Goal: Information Seeking & Learning: Learn about a topic

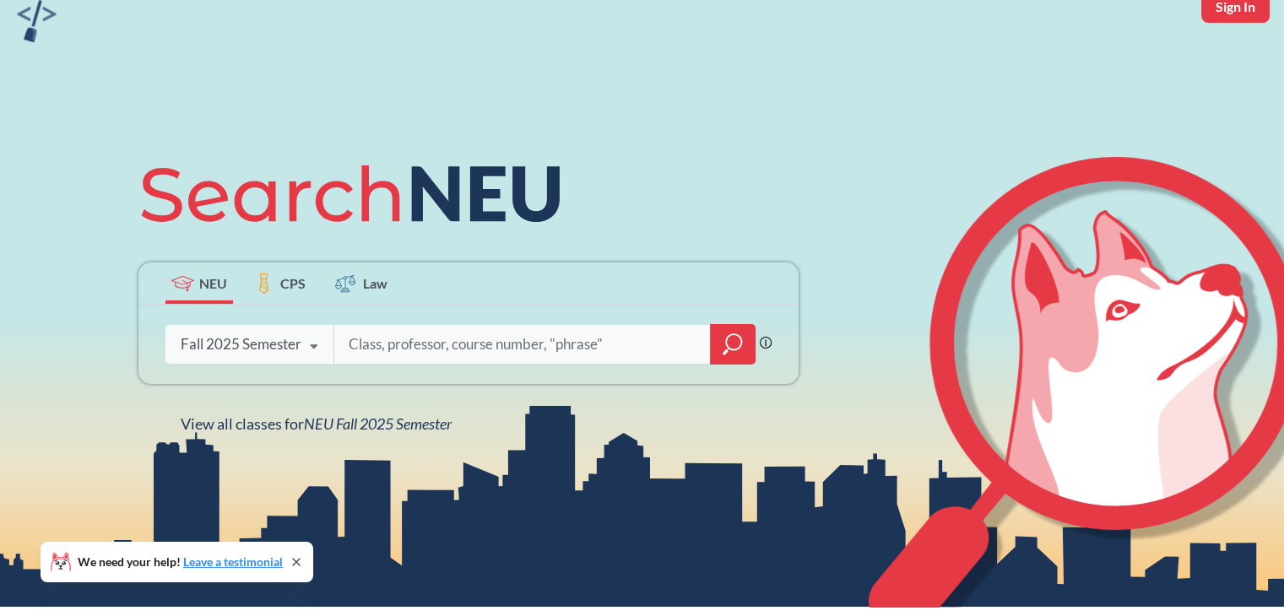
scroll to position [84, 0]
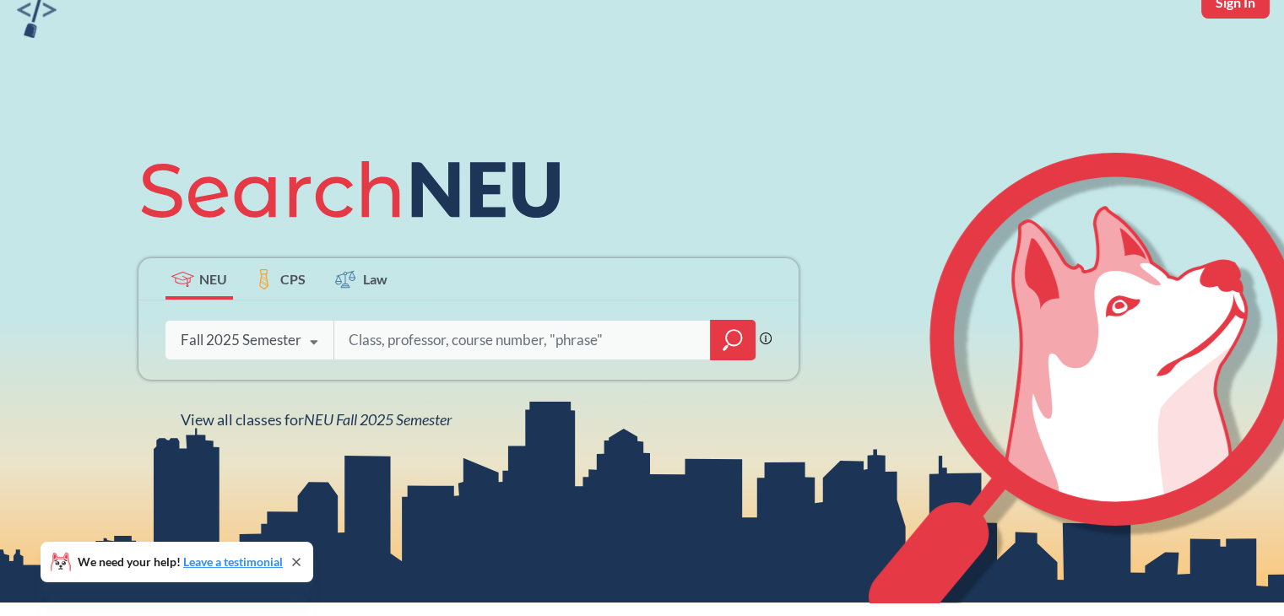
click at [297, 339] on div "Fall 2025 Semester" at bounding box center [241, 340] width 121 height 19
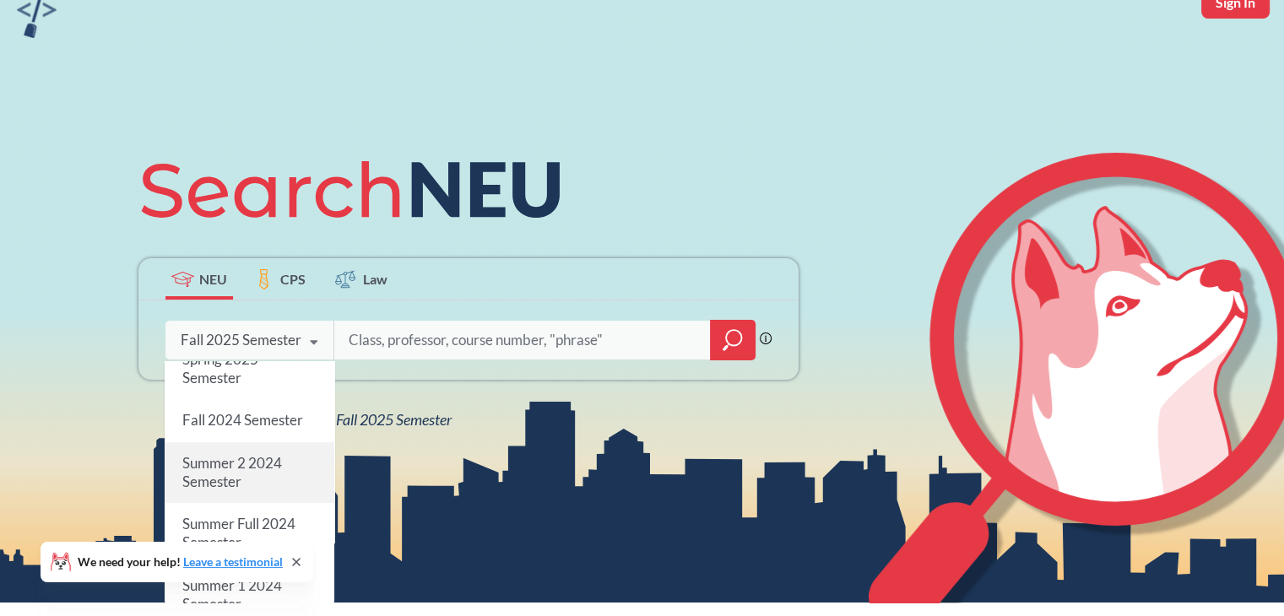
scroll to position [253, 0]
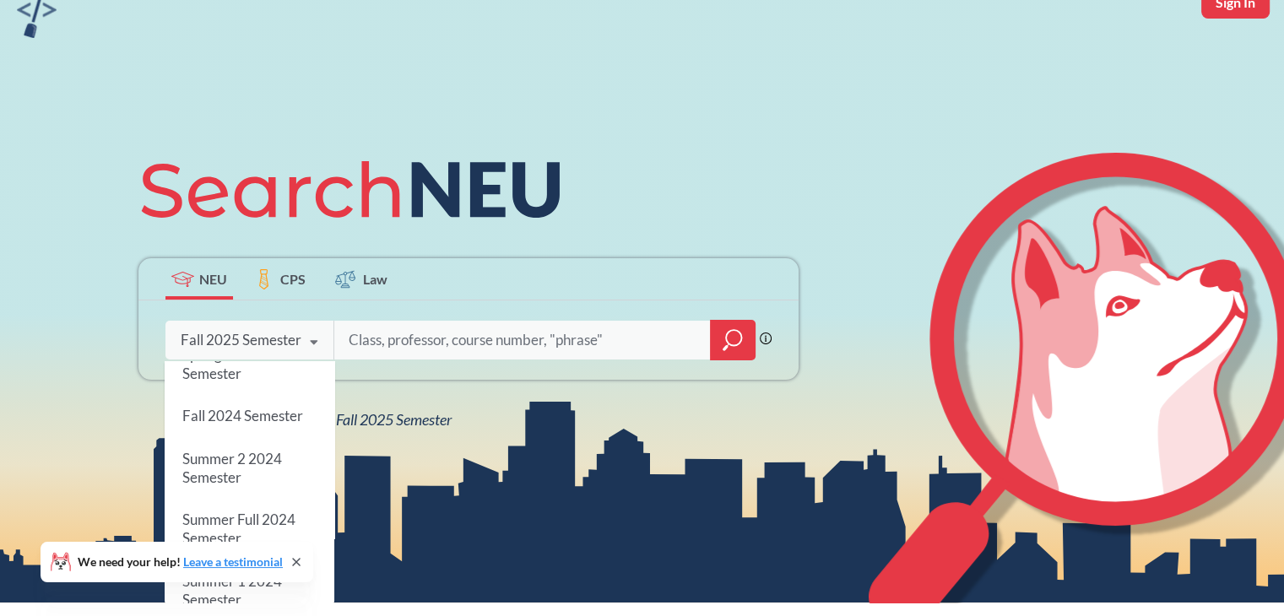
click at [298, 561] on icon at bounding box center [296, 562] width 7 height 7
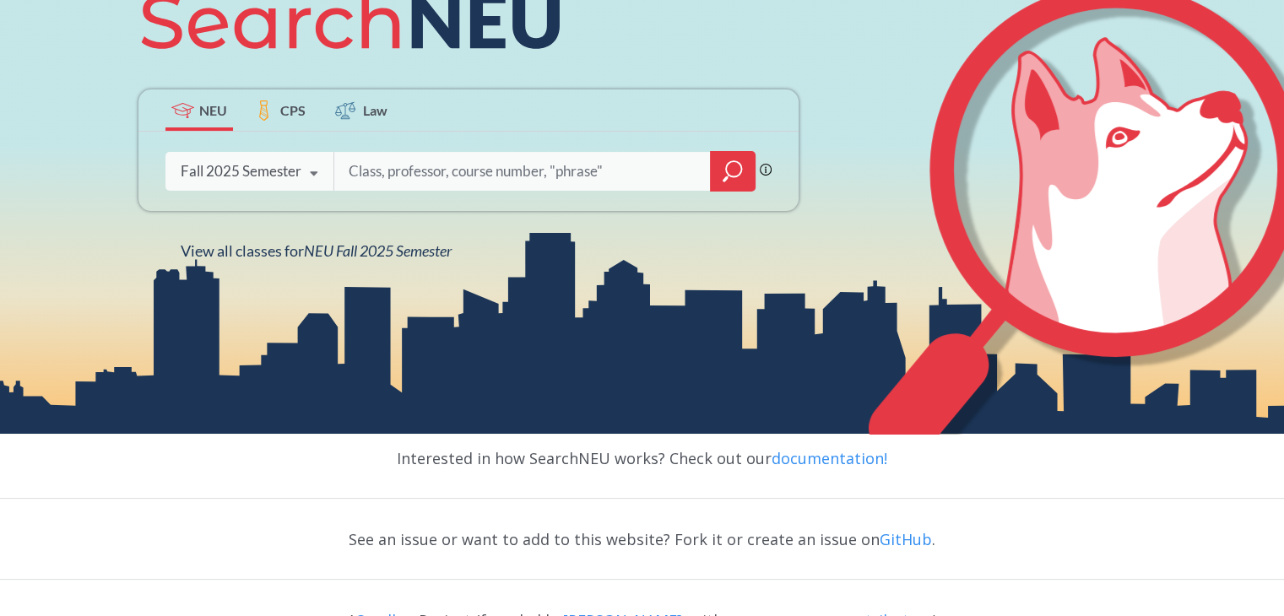
click at [381, 171] on input "search" at bounding box center [522, 171] width 351 height 35
type input "honors"
click at [262, 183] on div "Fall 2025 Semester Fall 2025 Semester Summer 2 2025 Semester Summer Full 2025 S…" at bounding box center [249, 171] width 168 height 42
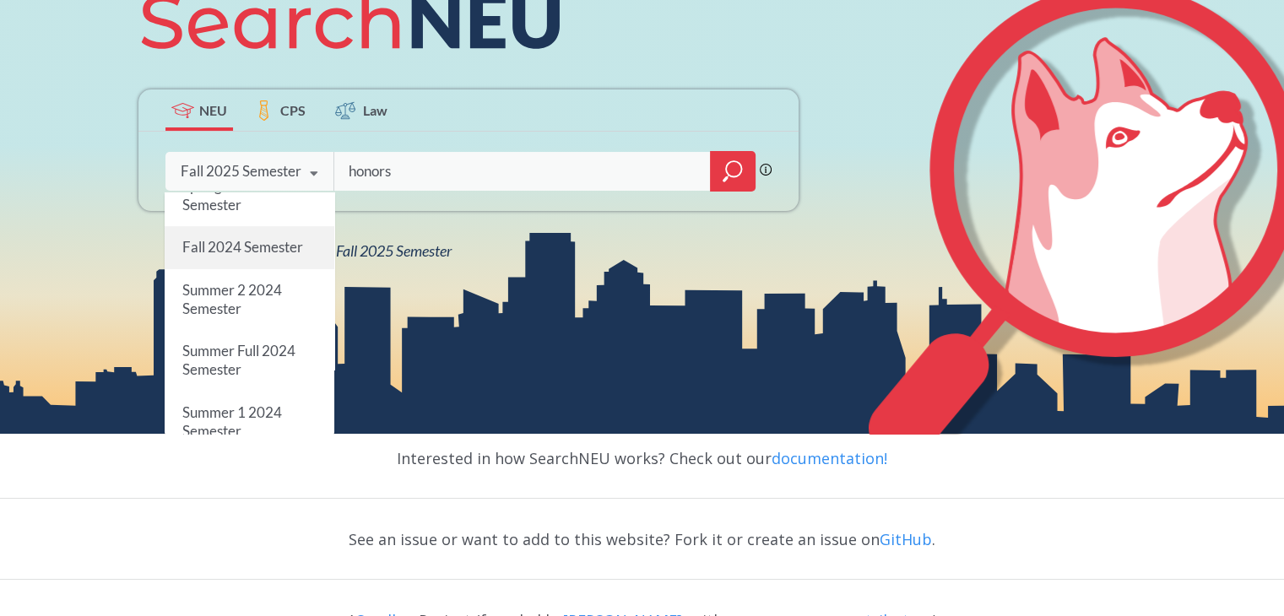
click at [276, 255] on span "Fall 2024 Semester" at bounding box center [242, 248] width 121 height 18
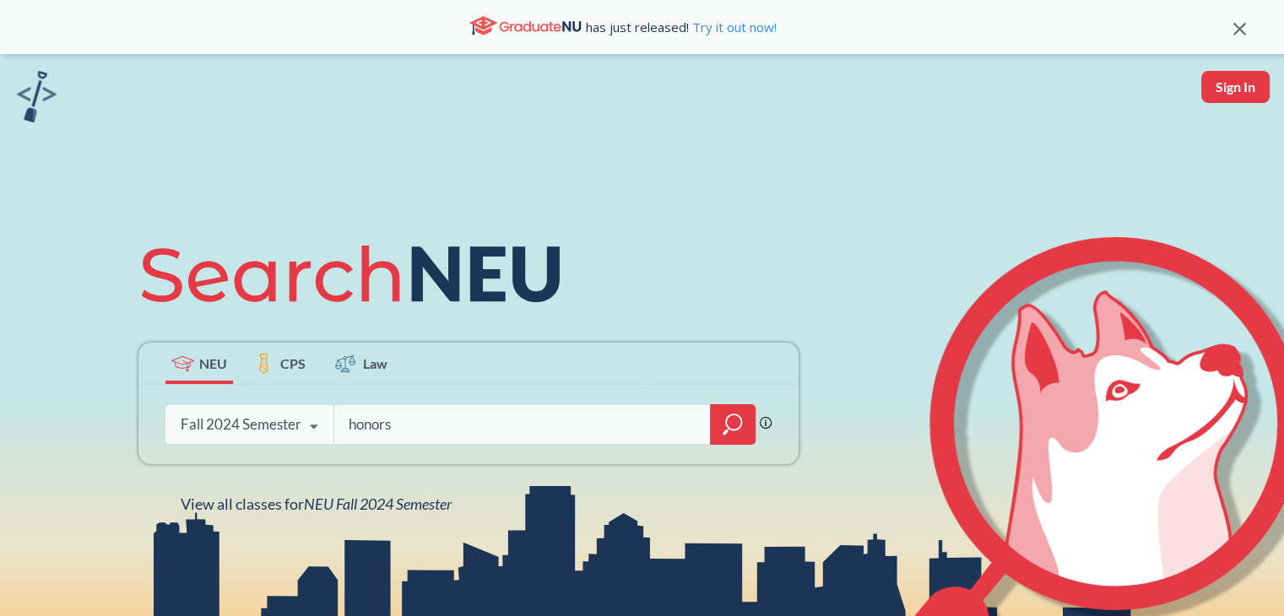
click at [737, 427] on icon "magnifying glass" at bounding box center [733, 425] width 20 height 24
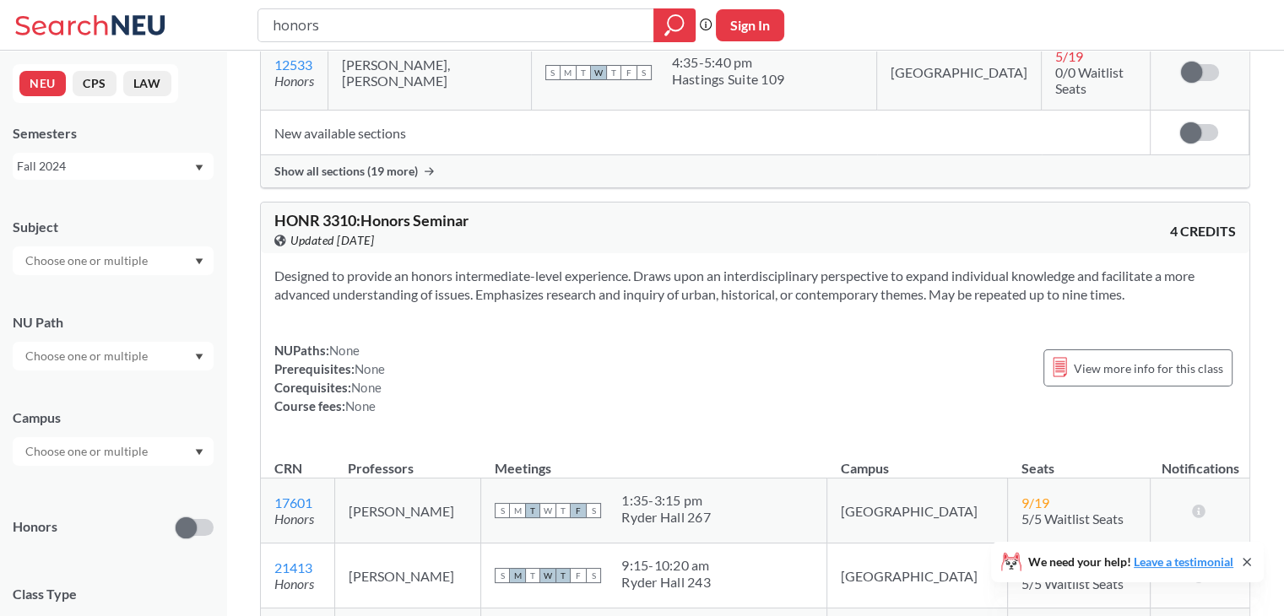
scroll to position [1182, 0]
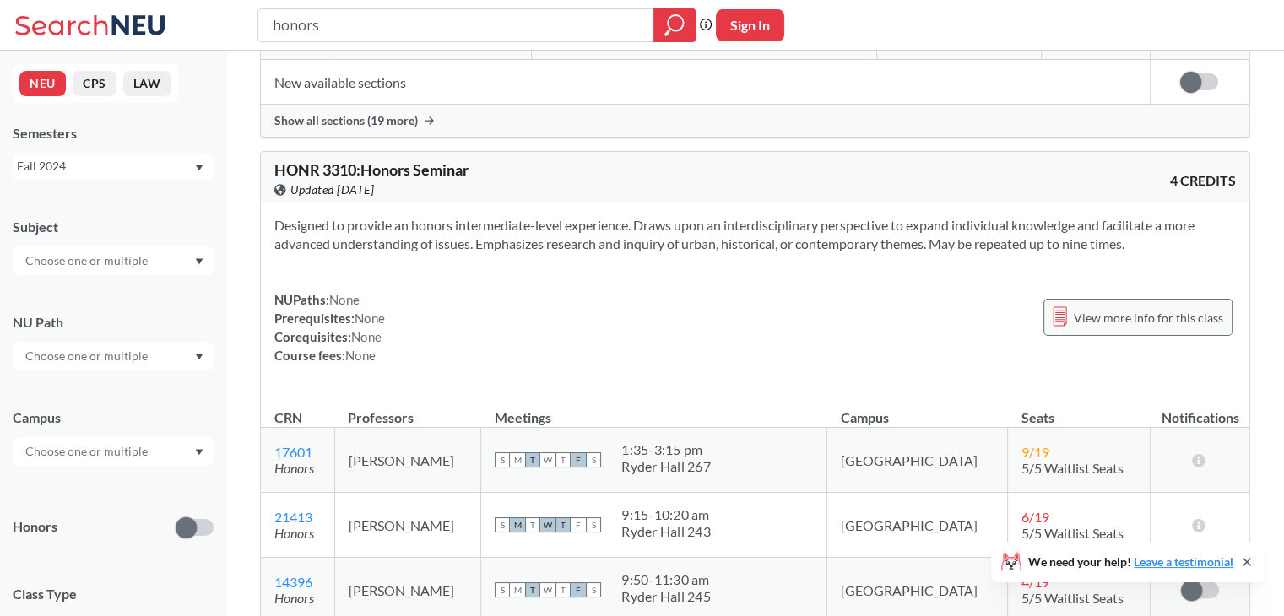
click at [1143, 307] on span "View more info for this class" at bounding box center [1148, 317] width 149 height 21
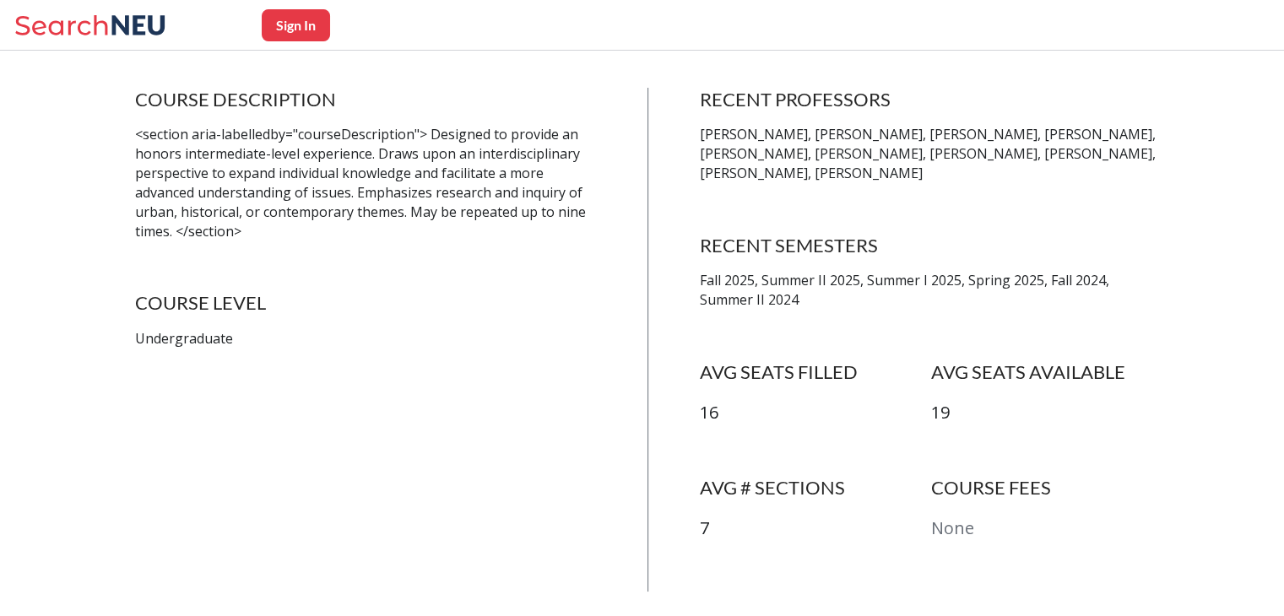
scroll to position [338, 0]
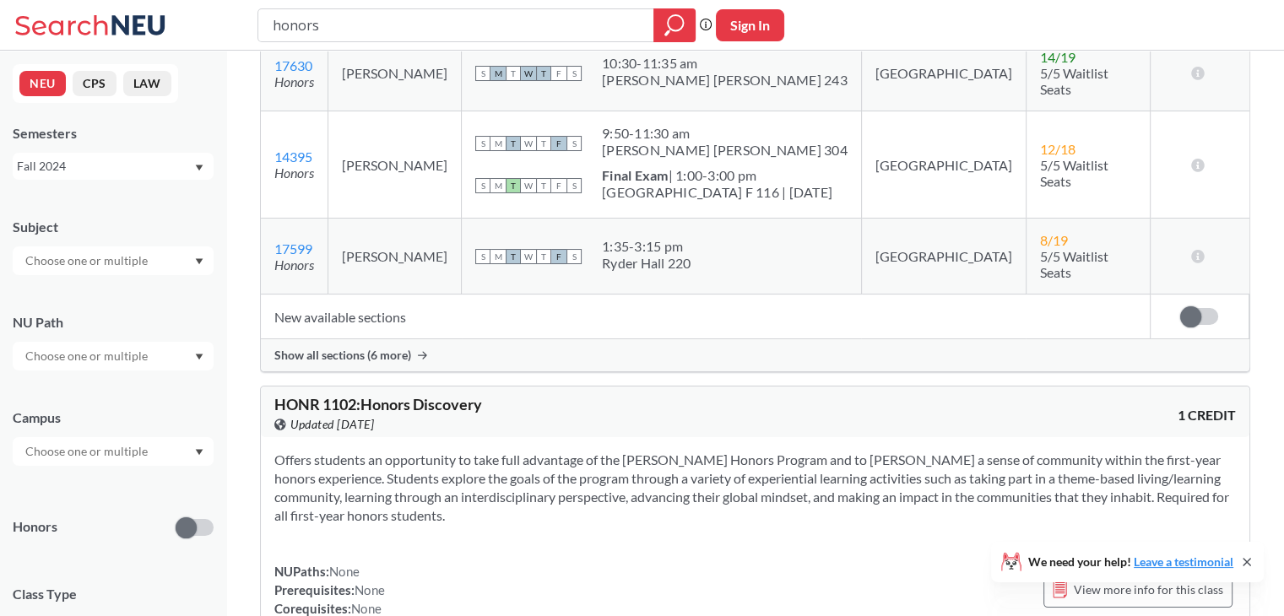
scroll to position [338, 0]
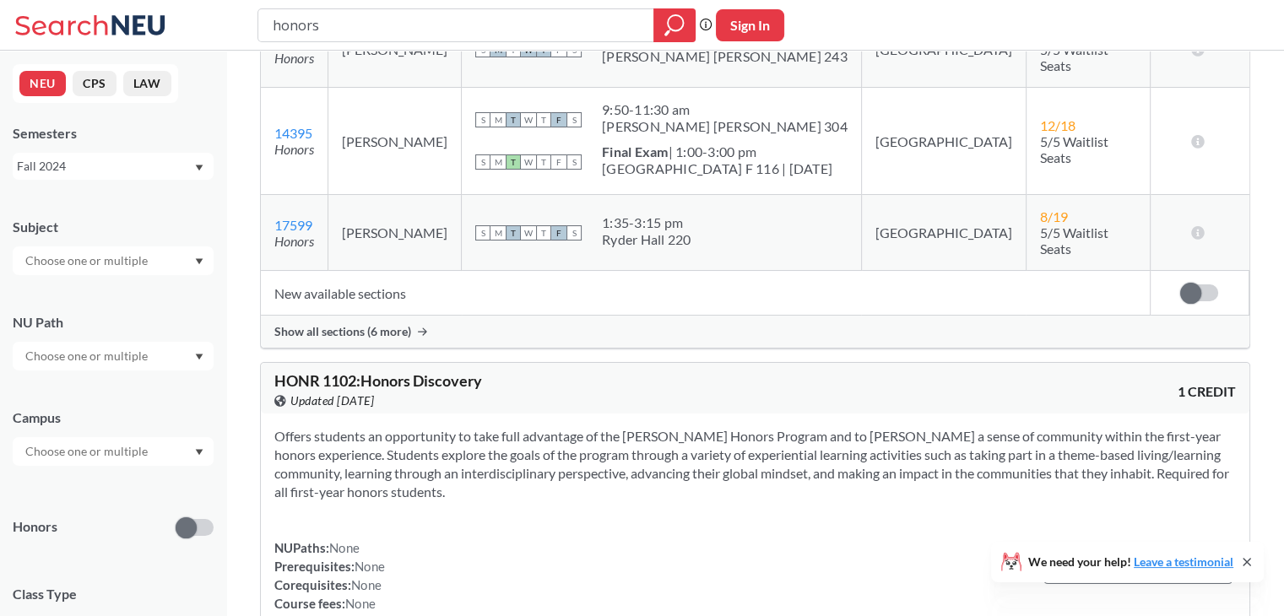
click at [394, 324] on span "Show all sections (6 more)" at bounding box center [342, 331] width 137 height 15
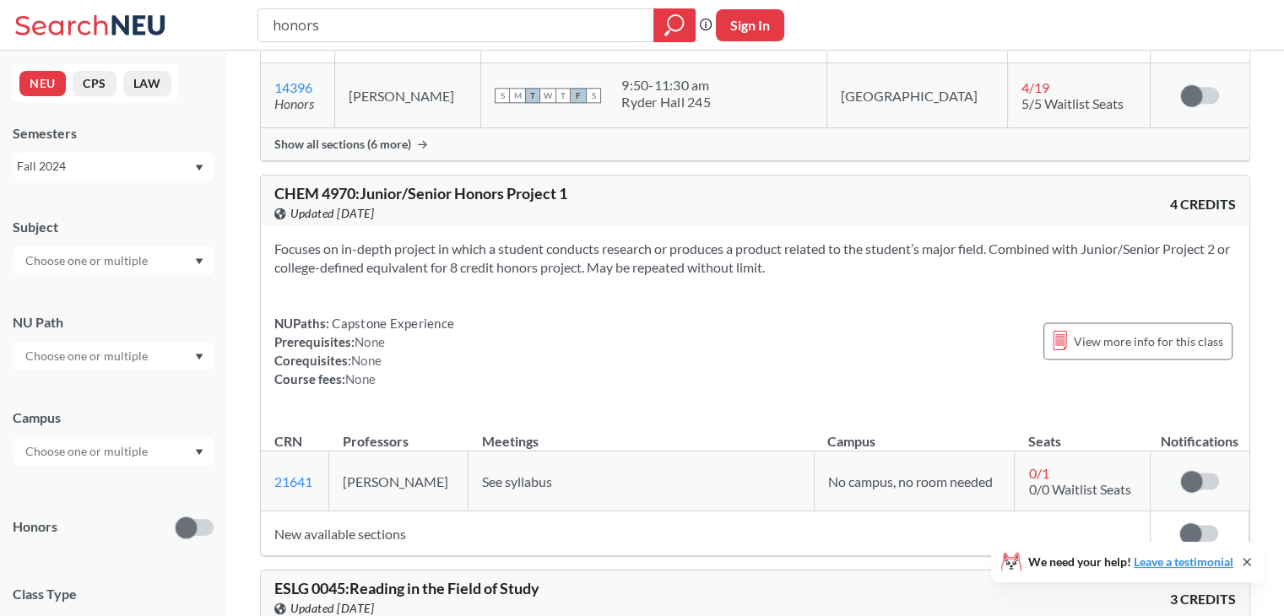
scroll to position [2533, 0]
